Goal: Transaction & Acquisition: Purchase product/service

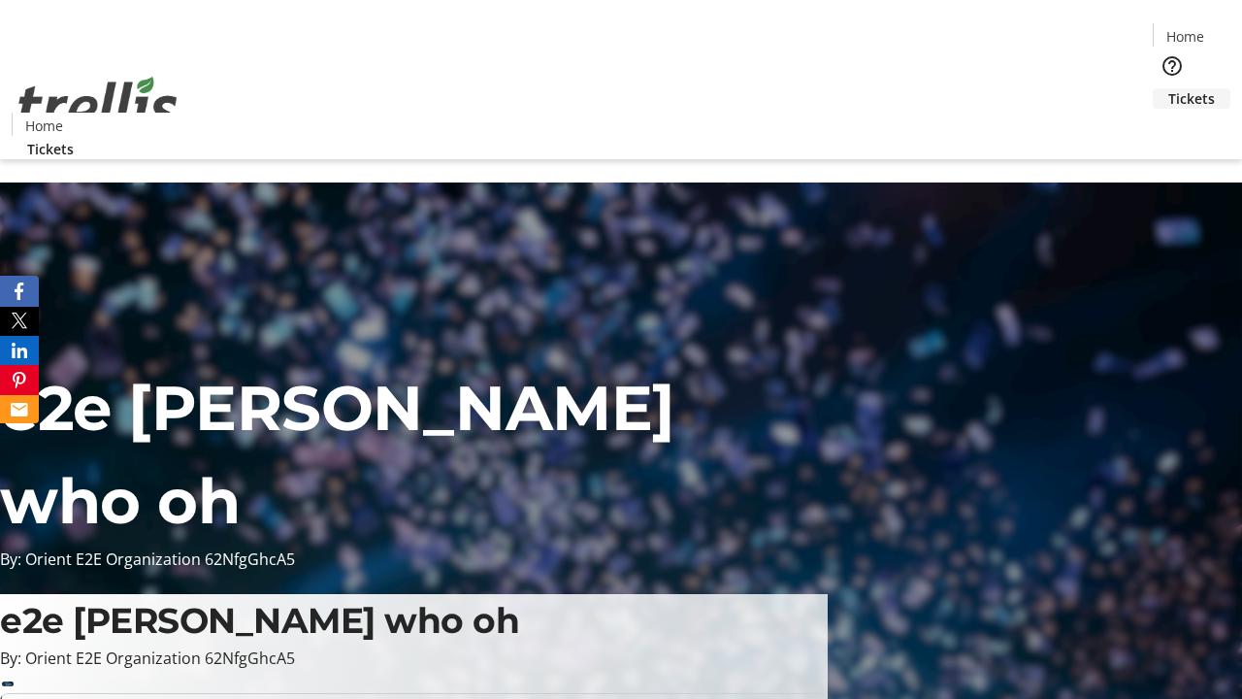
click at [1169, 88] on span "Tickets" at bounding box center [1192, 98] width 47 height 20
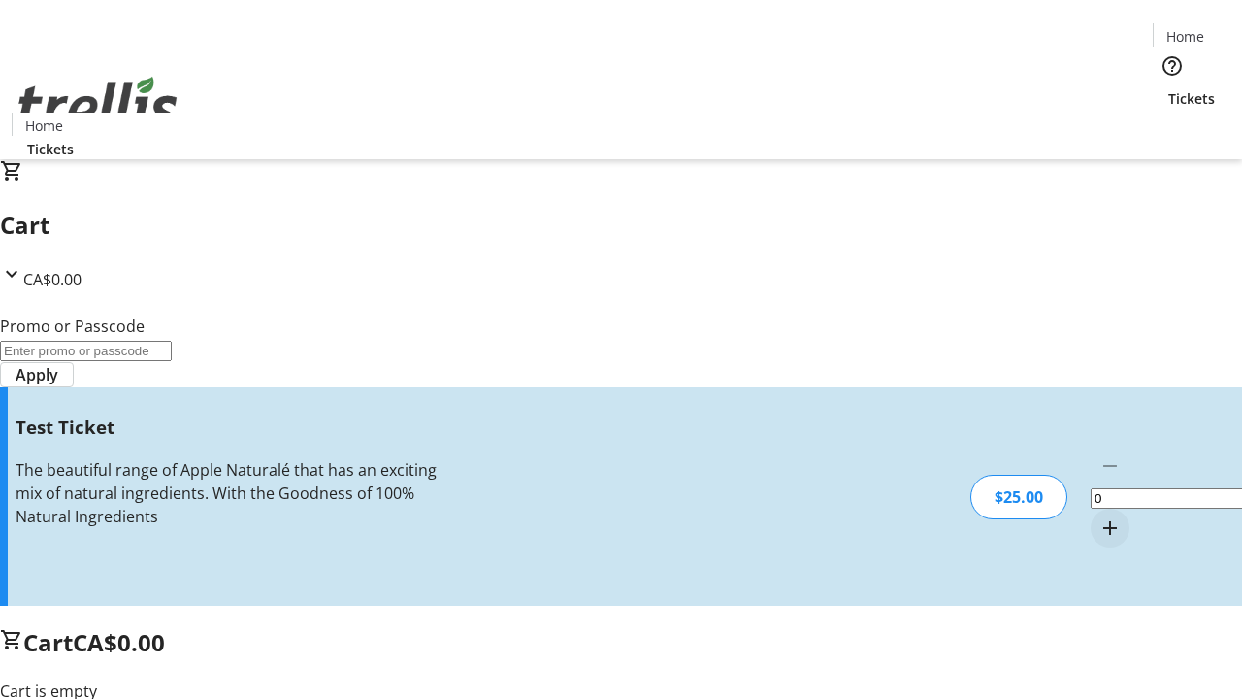
click at [1099, 516] on mat-icon "Increment by one" at bounding box center [1110, 527] width 23 height 23
type input "1"
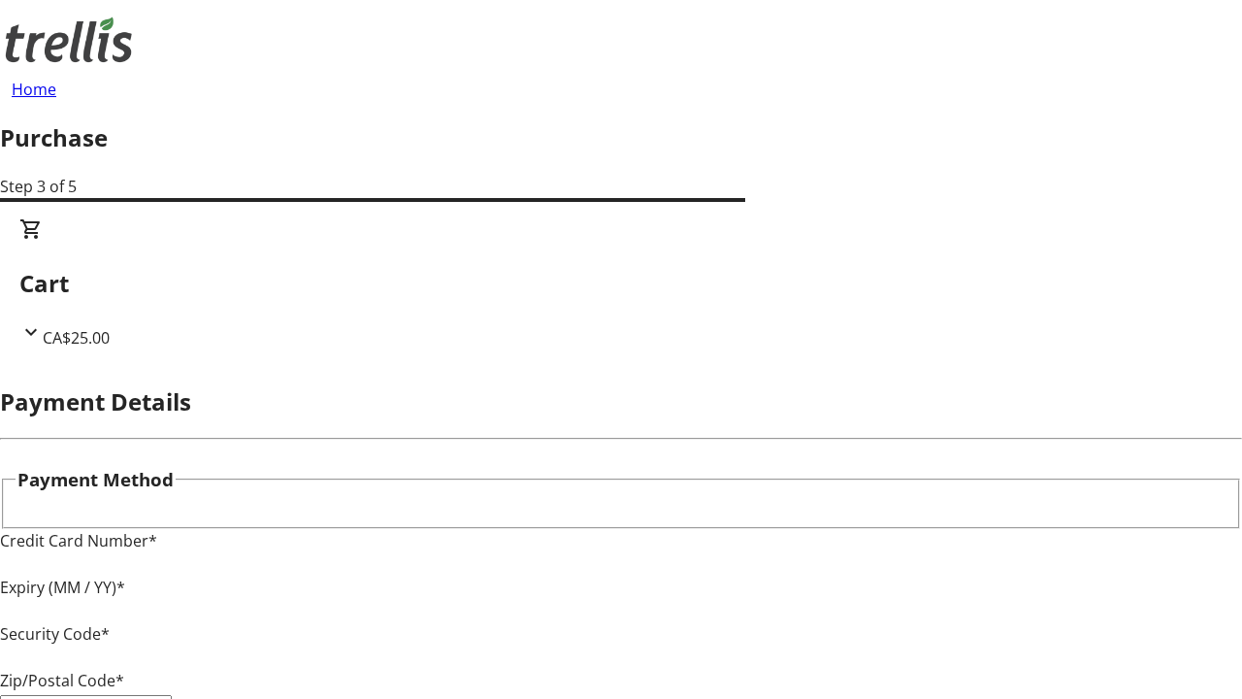
type input "V1Y 0C2"
